Goal: Task Accomplishment & Management: Complete application form

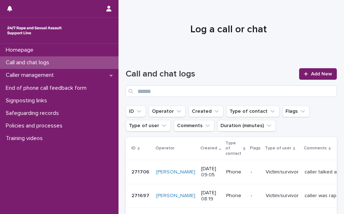
click at [272, 75] on h1 "Call and chat logs" at bounding box center [210, 74] width 169 height 10
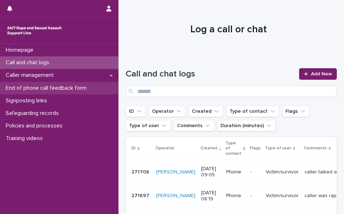
click at [84, 89] on p "End of phone call feedback form" at bounding box center [47, 88] width 89 height 7
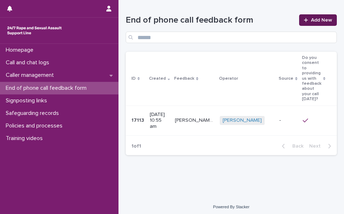
click at [320, 20] on span "Add New" at bounding box center [321, 20] width 21 height 5
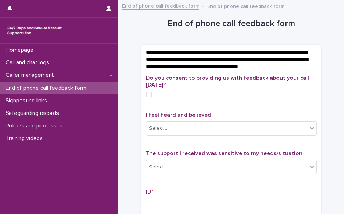
click at [146, 97] on span at bounding box center [149, 94] width 6 height 6
click at [307, 118] on p "I feel heard and believed" at bounding box center [231, 115] width 171 height 7
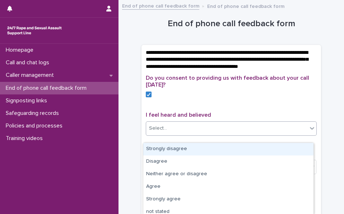
click at [311, 132] on icon at bounding box center [311, 127] width 7 height 7
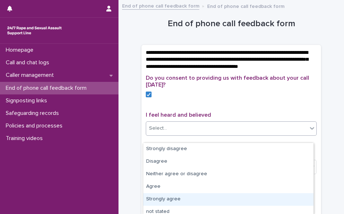
click at [208, 198] on div "Strongly agree" at bounding box center [228, 199] width 170 height 13
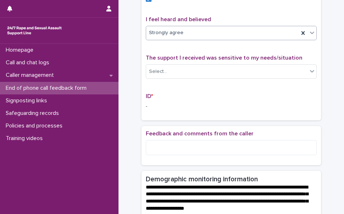
scroll to position [73, 0]
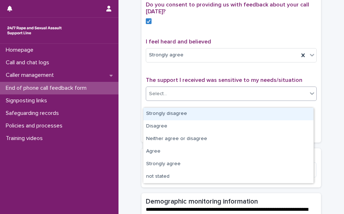
click at [310, 95] on icon at bounding box center [312, 93] width 4 height 3
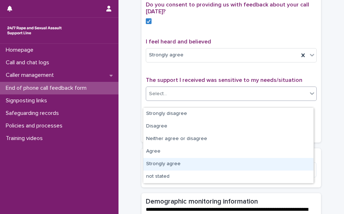
click at [284, 166] on div "Strongly agree" at bounding box center [228, 164] width 170 height 13
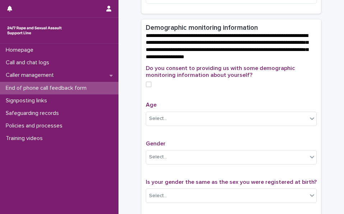
scroll to position [248, 0]
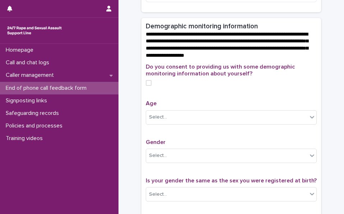
click at [168, 86] on label at bounding box center [231, 83] width 171 height 6
click at [310, 118] on icon at bounding box center [312, 117] width 4 height 3
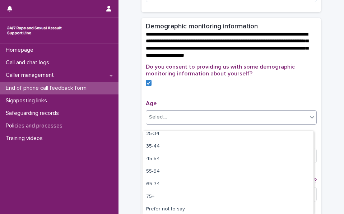
scroll to position [42, 0]
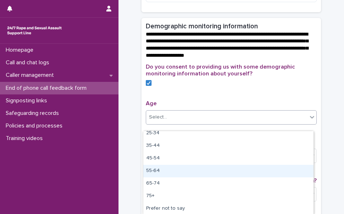
click at [166, 169] on div "55-64" at bounding box center [228, 171] width 170 height 13
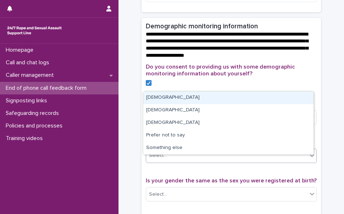
click at [308, 159] on icon at bounding box center [311, 155] width 7 height 7
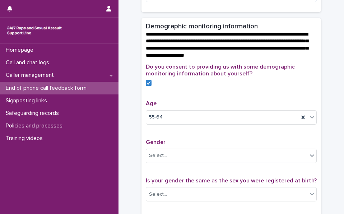
drag, startPoint x: 283, startPoint y: 111, endPoint x: 324, endPoint y: 114, distance: 40.6
click at [324, 114] on div "**********" at bounding box center [231, 69] width 211 height 626
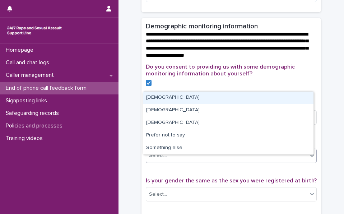
click at [310, 159] on icon at bounding box center [311, 155] width 7 height 7
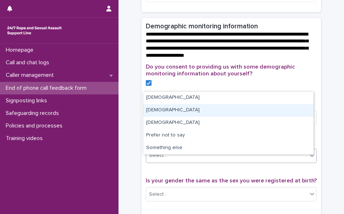
click at [273, 110] on div "[DEMOGRAPHIC_DATA]" at bounding box center [228, 110] width 170 height 13
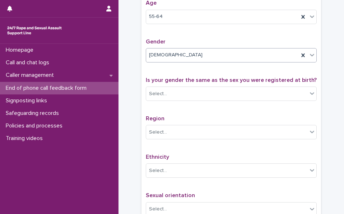
scroll to position [350, 0]
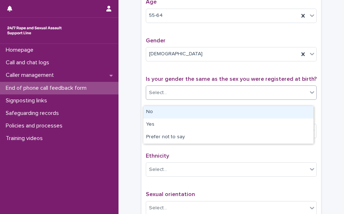
click at [308, 96] on icon at bounding box center [311, 92] width 7 height 7
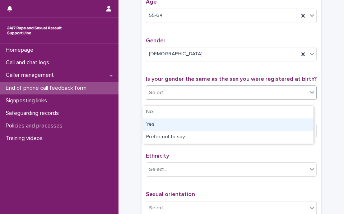
click at [255, 124] on div "Yes" at bounding box center [228, 124] width 170 height 13
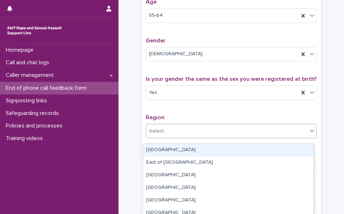
click at [310, 134] on icon at bounding box center [311, 130] width 7 height 7
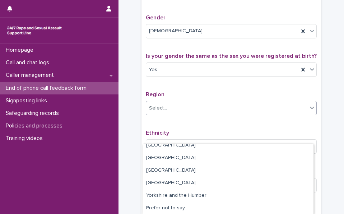
scroll to position [65, 0]
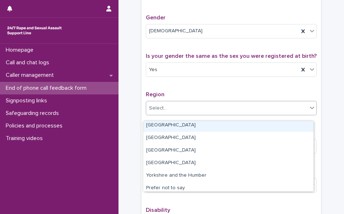
click at [258, 123] on div "[GEOGRAPHIC_DATA]" at bounding box center [228, 125] width 170 height 13
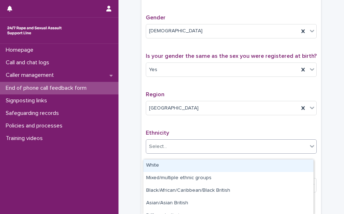
click at [310, 148] on icon at bounding box center [312, 146] width 4 height 3
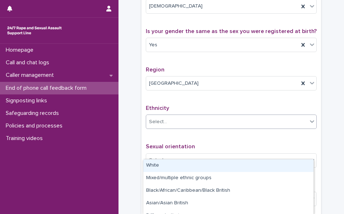
scroll to position [398, 0]
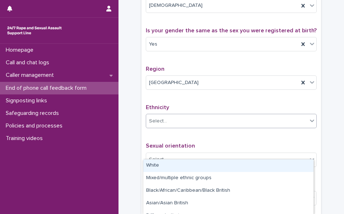
click at [303, 161] on div "White" at bounding box center [228, 165] width 170 height 13
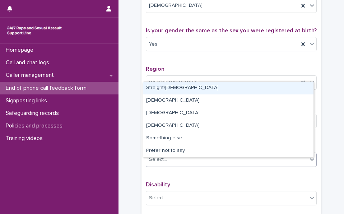
click at [310, 162] on icon at bounding box center [311, 159] width 7 height 7
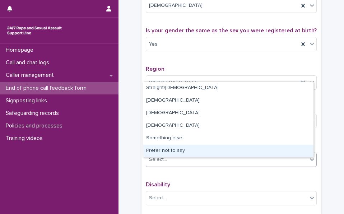
click at [288, 150] on div "Prefer not to say" at bounding box center [228, 151] width 170 height 13
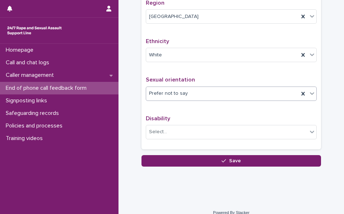
scroll to position [466, 0]
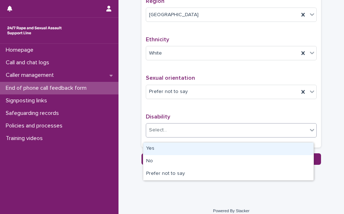
click at [310, 131] on icon at bounding box center [312, 130] width 4 height 3
click at [294, 147] on div "Yes" at bounding box center [228, 148] width 170 height 13
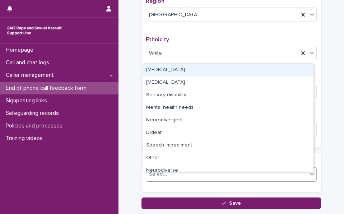
click at [310, 175] on icon at bounding box center [312, 174] width 4 height 3
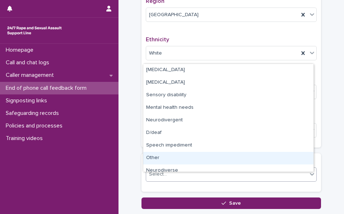
click at [247, 155] on div "Other" at bounding box center [228, 158] width 170 height 13
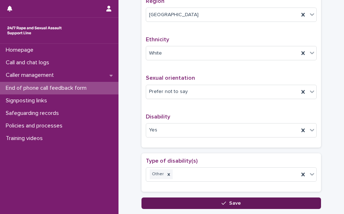
click at [248, 206] on button "Save" at bounding box center [230, 202] width 179 height 11
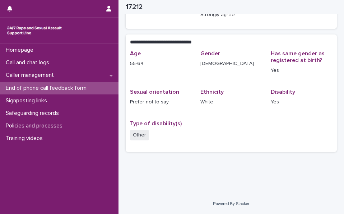
scroll to position [128, 0]
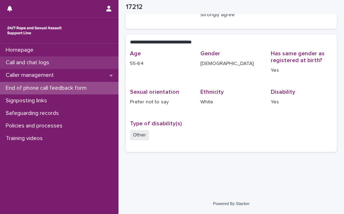
click at [11, 65] on p "Call and chat logs" at bounding box center [29, 62] width 52 height 7
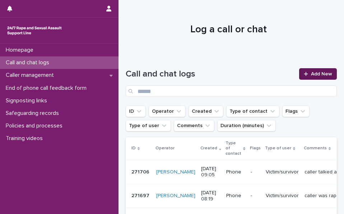
click at [311, 75] on span "Add New" at bounding box center [321, 73] width 21 height 5
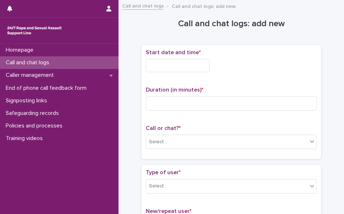
click at [192, 65] on input "text" at bounding box center [178, 65] width 64 height 13
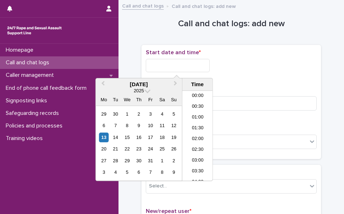
scroll to position [133, 0]
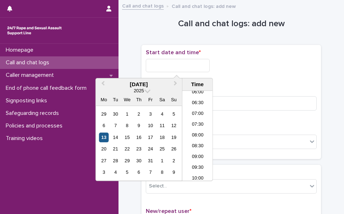
click at [106, 137] on div "13" at bounding box center [104, 137] width 10 height 10
click at [198, 113] on li "07:00" at bounding box center [197, 114] width 30 height 11
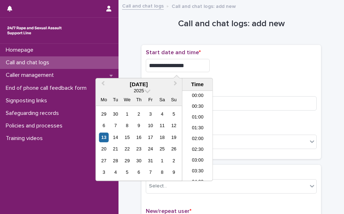
click at [190, 65] on input "**********" at bounding box center [178, 65] width 64 height 13
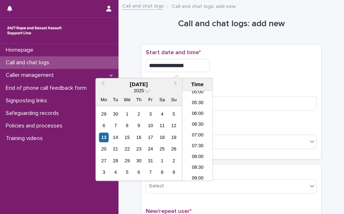
type input "**********"
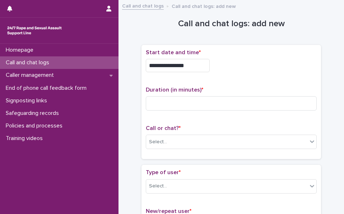
click at [225, 76] on div "**********" at bounding box center [231, 63] width 171 height 29
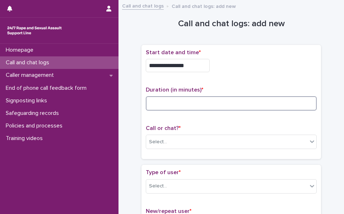
click at [161, 104] on input at bounding box center [231, 103] width 171 height 14
drag, startPoint x: 161, startPoint y: 104, endPoint x: 226, endPoint y: 142, distance: 75.4
click at [226, 142] on div "**********" at bounding box center [231, 102] width 171 height 106
type input "**"
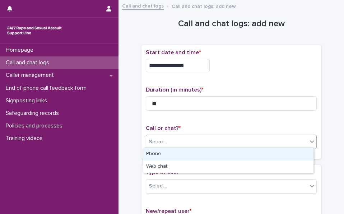
click at [310, 141] on icon at bounding box center [312, 142] width 4 height 3
click at [278, 155] on div "Phone" at bounding box center [228, 154] width 170 height 13
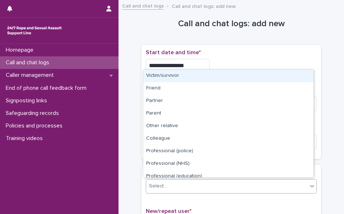
click at [311, 185] on icon at bounding box center [312, 186] width 4 height 3
click at [278, 77] on div "Victim/survivor" at bounding box center [228, 76] width 170 height 13
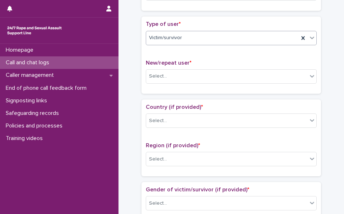
scroll to position [149, 0]
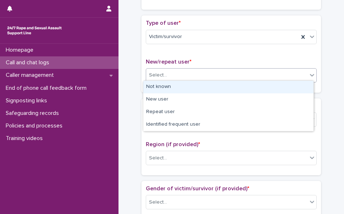
click at [308, 74] on icon at bounding box center [311, 74] width 7 height 7
click at [286, 86] on div "Not known" at bounding box center [228, 87] width 170 height 13
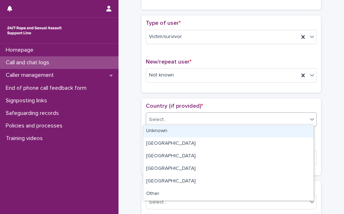
click at [309, 116] on icon at bounding box center [311, 118] width 7 height 7
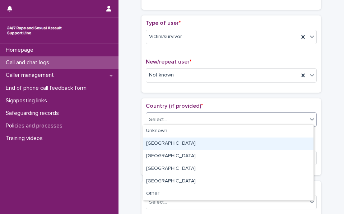
click at [299, 142] on div "[GEOGRAPHIC_DATA]" at bounding box center [228, 143] width 170 height 13
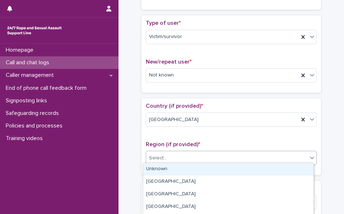
click at [310, 154] on icon at bounding box center [311, 157] width 7 height 7
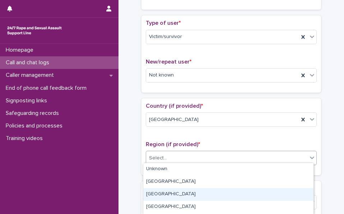
click at [300, 188] on div "[GEOGRAPHIC_DATA]" at bounding box center [228, 194] width 170 height 13
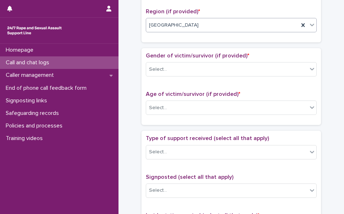
scroll to position [285, 0]
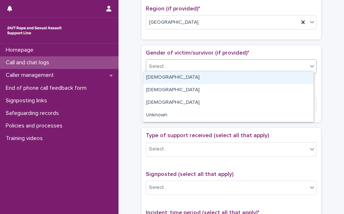
click at [310, 64] on icon at bounding box center [311, 65] width 7 height 7
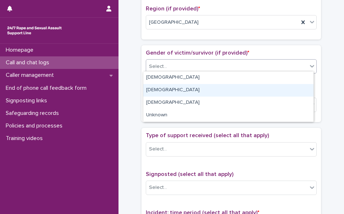
click at [304, 88] on div "[DEMOGRAPHIC_DATA]" at bounding box center [228, 90] width 170 height 13
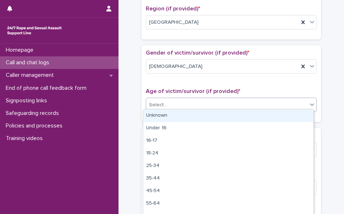
click at [308, 104] on icon at bounding box center [311, 104] width 7 height 7
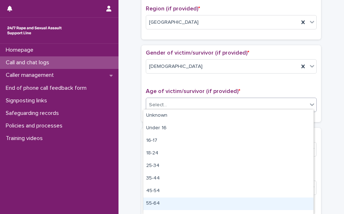
drag, startPoint x: 294, startPoint y: 197, endPoint x: 294, endPoint y: 201, distance: 4.3
click at [294, 201] on div "55-64" at bounding box center [228, 203] width 170 height 13
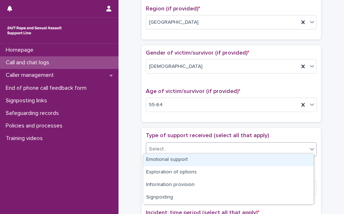
click at [312, 146] on icon at bounding box center [311, 148] width 7 height 7
click at [293, 156] on div "Emotional support" at bounding box center [228, 160] width 170 height 13
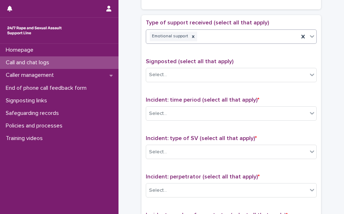
scroll to position [412, 0]
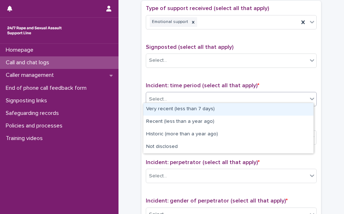
click at [309, 95] on icon at bounding box center [311, 98] width 7 height 7
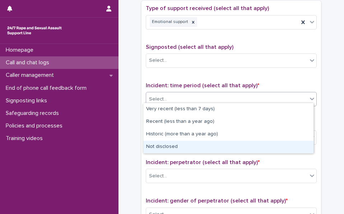
click at [302, 147] on div "Not disclosed" at bounding box center [228, 147] width 170 height 13
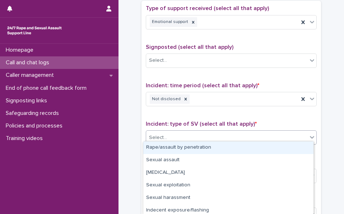
click at [308, 134] on icon at bounding box center [311, 136] width 7 height 7
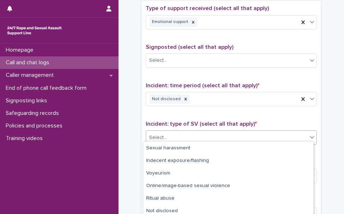
scroll to position [52, 0]
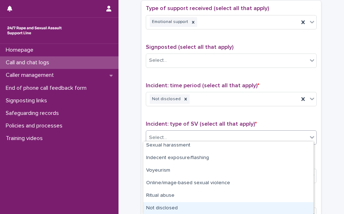
click at [265, 209] on div "Not disclosed" at bounding box center [228, 208] width 170 height 13
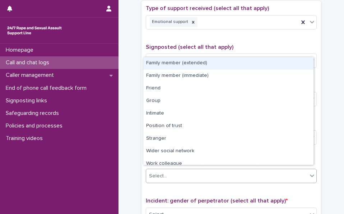
click at [309, 172] on icon at bounding box center [311, 175] width 7 height 7
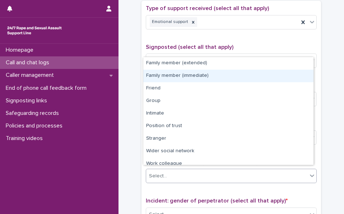
click at [293, 79] on div "Family member (immediate)" at bounding box center [228, 76] width 170 height 13
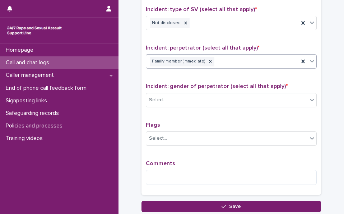
scroll to position [528, 0]
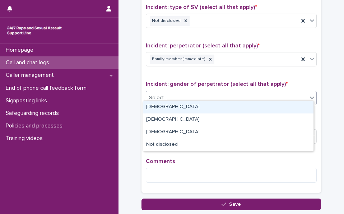
click at [308, 96] on icon at bounding box center [311, 97] width 7 height 7
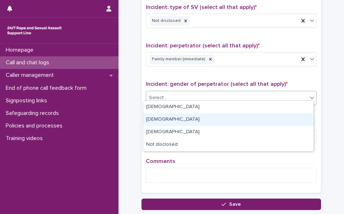
click at [306, 120] on div "[DEMOGRAPHIC_DATA]" at bounding box center [228, 119] width 170 height 13
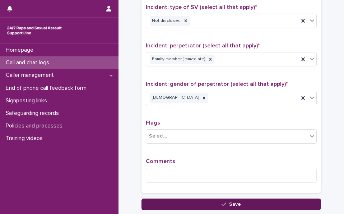
click at [265, 199] on button "Save" at bounding box center [230, 203] width 179 height 11
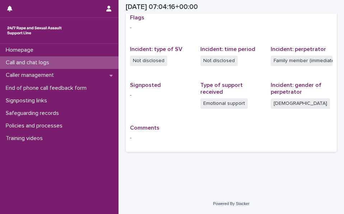
scroll to position [153, 0]
click at [151, 129] on span "Comments" at bounding box center [144, 128] width 29 height 6
click at [134, 137] on p "-" at bounding box center [231, 138] width 202 height 8
click at [145, 129] on span "Comments" at bounding box center [144, 128] width 29 height 6
click at [131, 139] on p "-" at bounding box center [231, 138] width 202 height 8
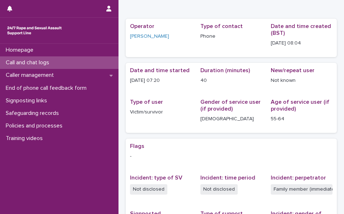
scroll to position [0, 0]
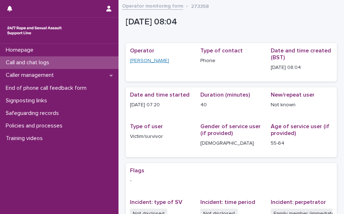
click at [160, 60] on link "[PERSON_NAME]" at bounding box center [149, 61] width 39 height 8
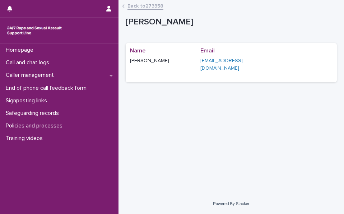
click at [124, 6] on icon at bounding box center [123, 6] width 3 height 4
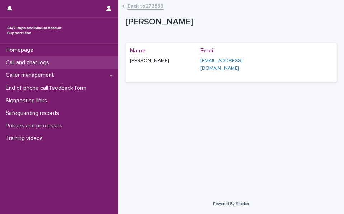
click at [65, 63] on div "Call and chat logs" at bounding box center [59, 62] width 118 height 13
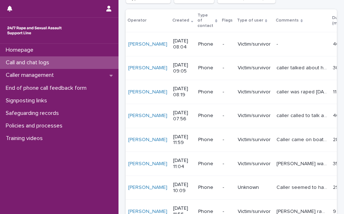
scroll to position [126, 0]
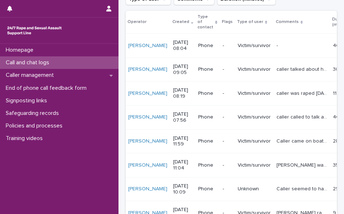
click at [300, 22] on icon at bounding box center [301, 22] width 2 height 4
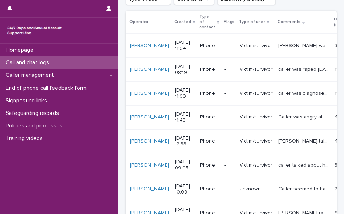
click at [302, 22] on icon at bounding box center [303, 22] width 2 height 4
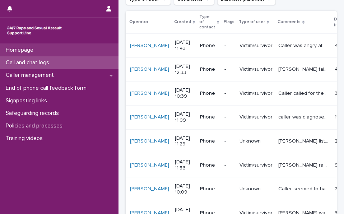
click at [58, 51] on div "Homepage" at bounding box center [59, 50] width 118 height 13
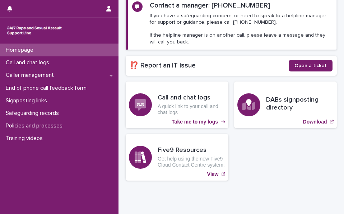
scroll to position [138, 0]
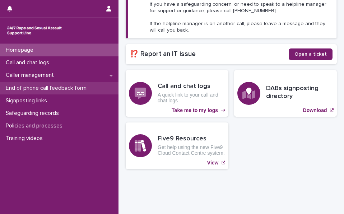
click at [37, 88] on p "End of phone call feedback form" at bounding box center [47, 88] width 89 height 7
